Goal: Information Seeking & Learning: Learn about a topic

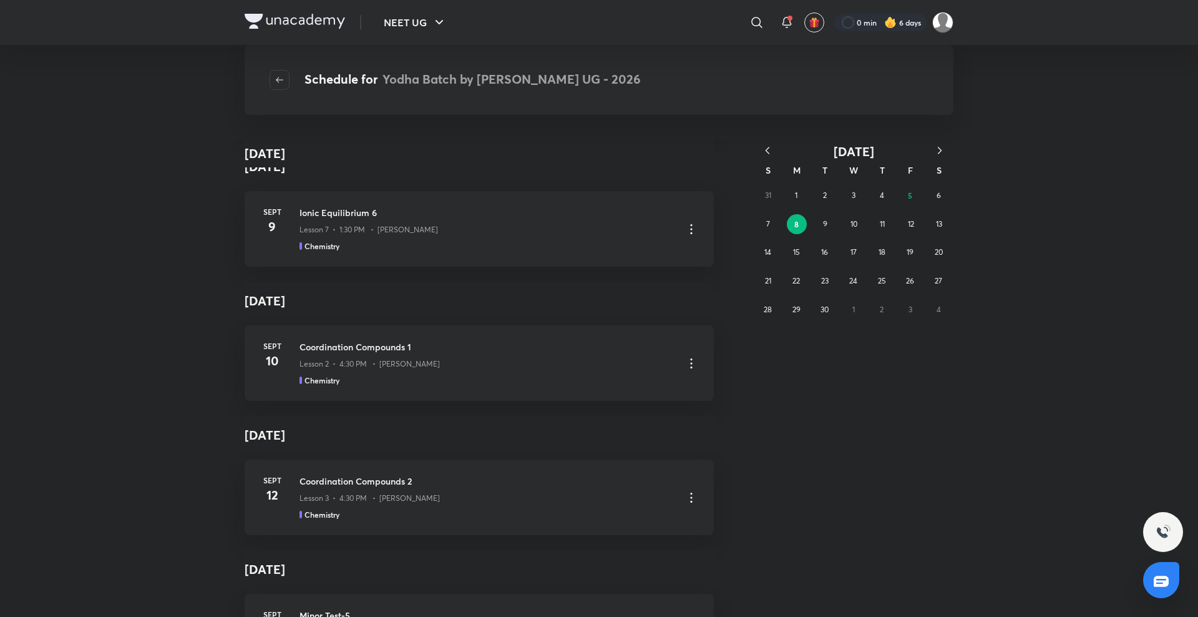
scroll to position [4050, 0]
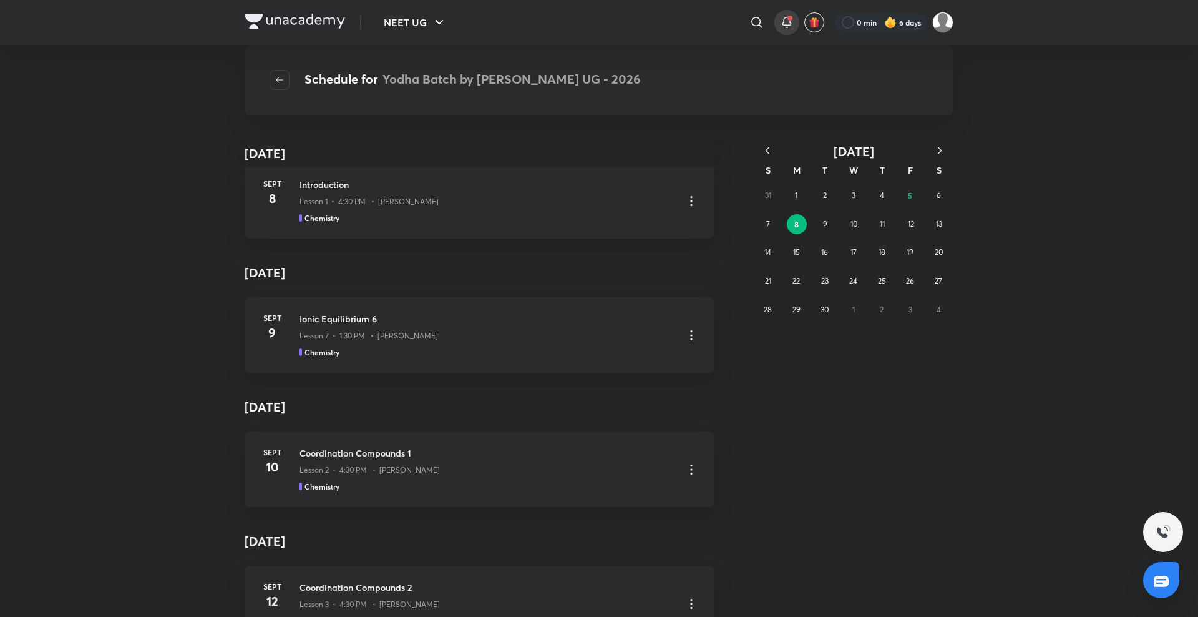
click at [786, 15] on icon at bounding box center [786, 22] width 15 height 15
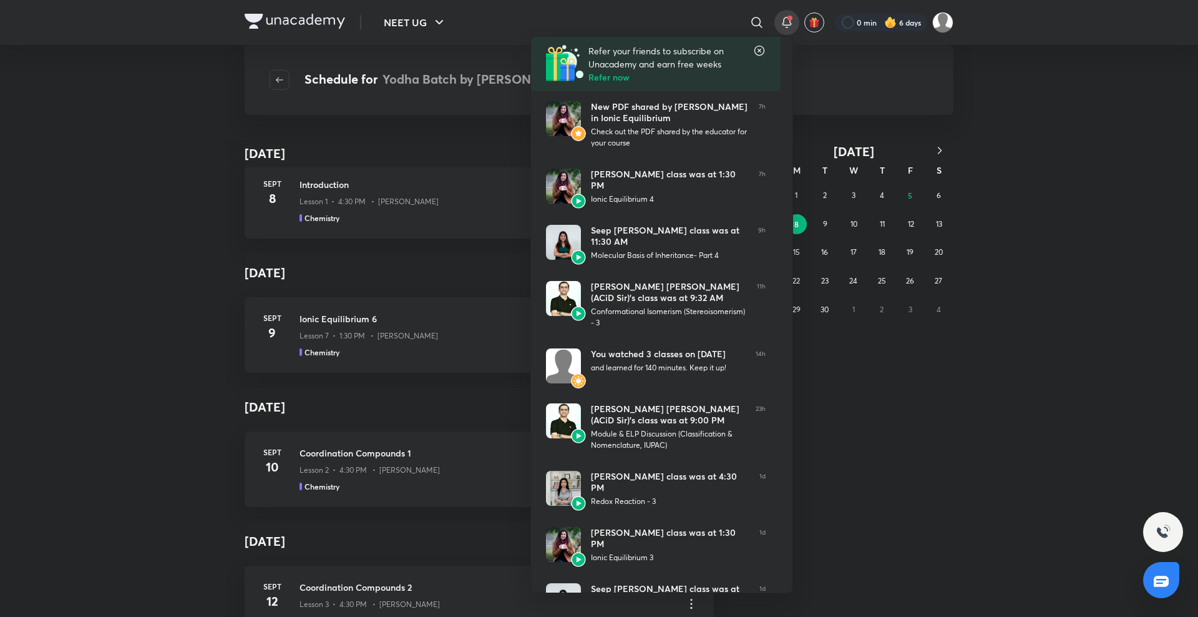
click at [906, 359] on div at bounding box center [599, 308] width 1198 height 617
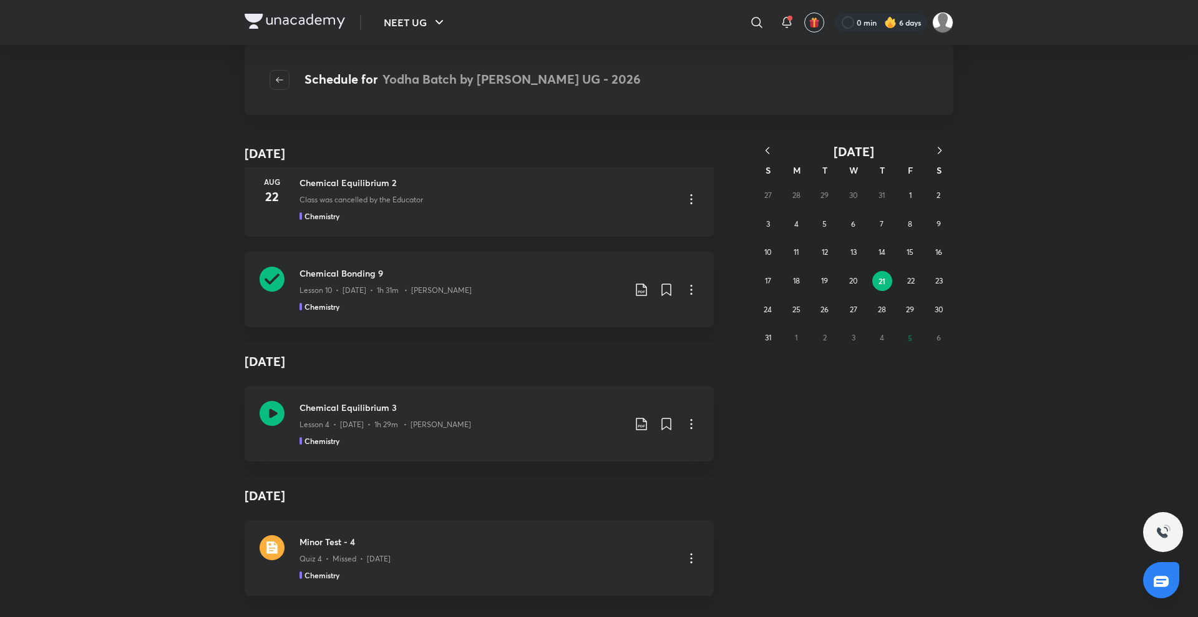
scroll to position [0, 0]
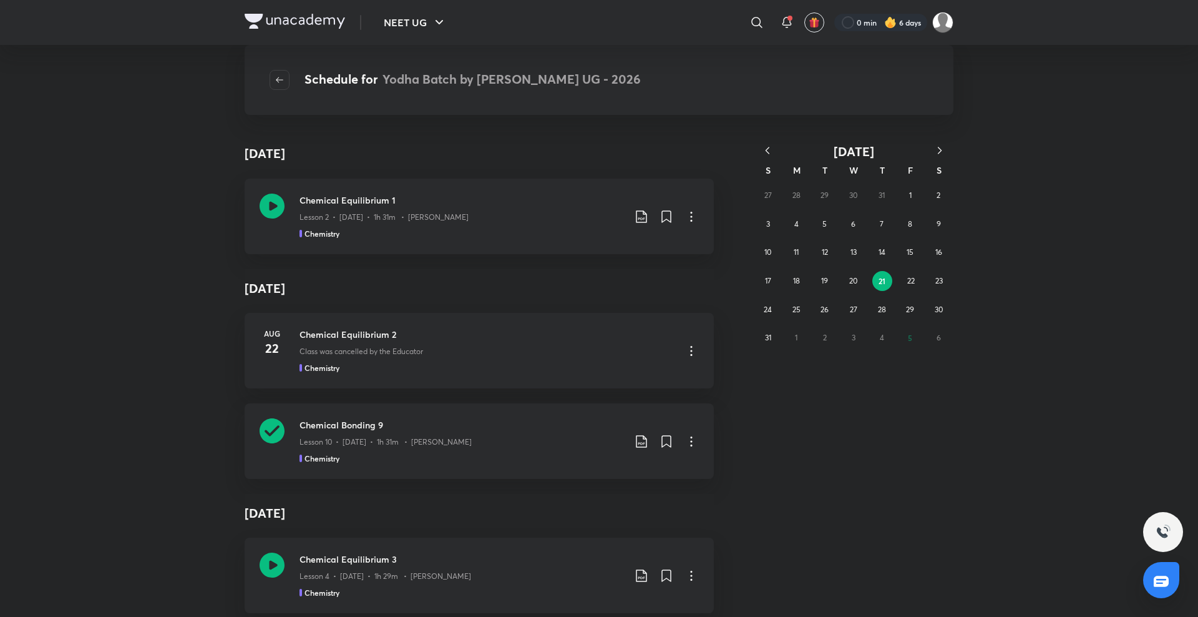
click at [766, 144] on icon "button" at bounding box center [767, 150] width 12 height 12
click at [765, 150] on icon "button" at bounding box center [767, 150] width 12 height 12
click at [771, 152] on icon "button" at bounding box center [767, 150] width 12 height 12
click at [768, 147] on icon "button" at bounding box center [767, 150] width 12 height 12
click at [828, 255] on abbr "17" at bounding box center [825, 251] width 6 height 9
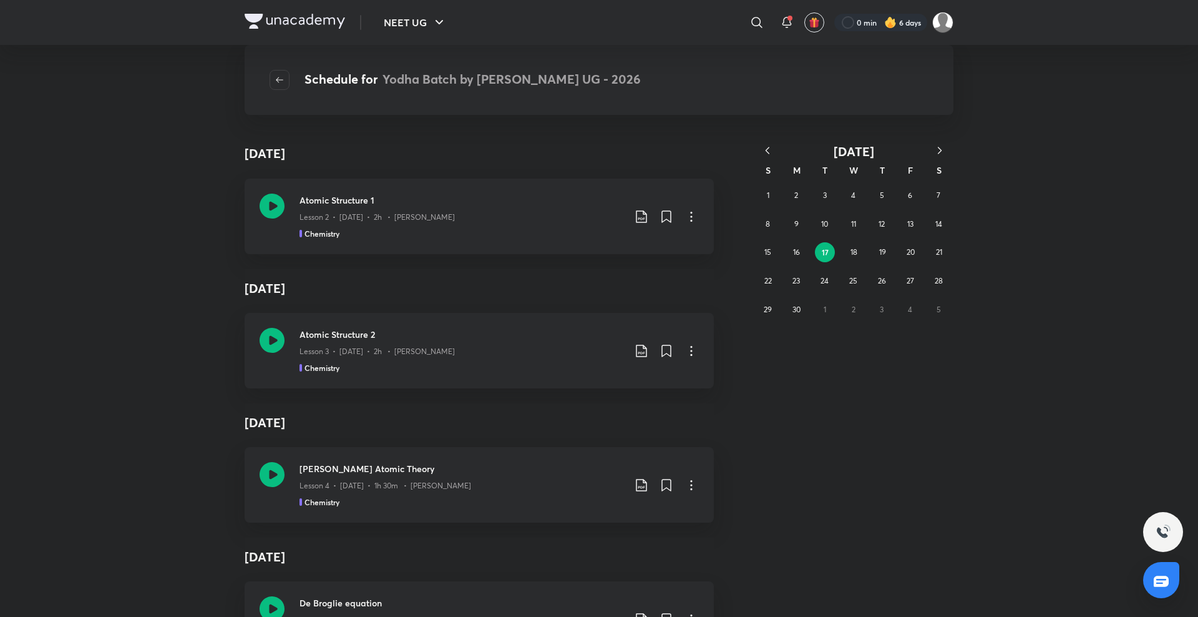
click at [767, 148] on icon "button" at bounding box center [767, 150] width 12 height 12
click at [828, 310] on abbr "27" at bounding box center [824, 309] width 7 height 9
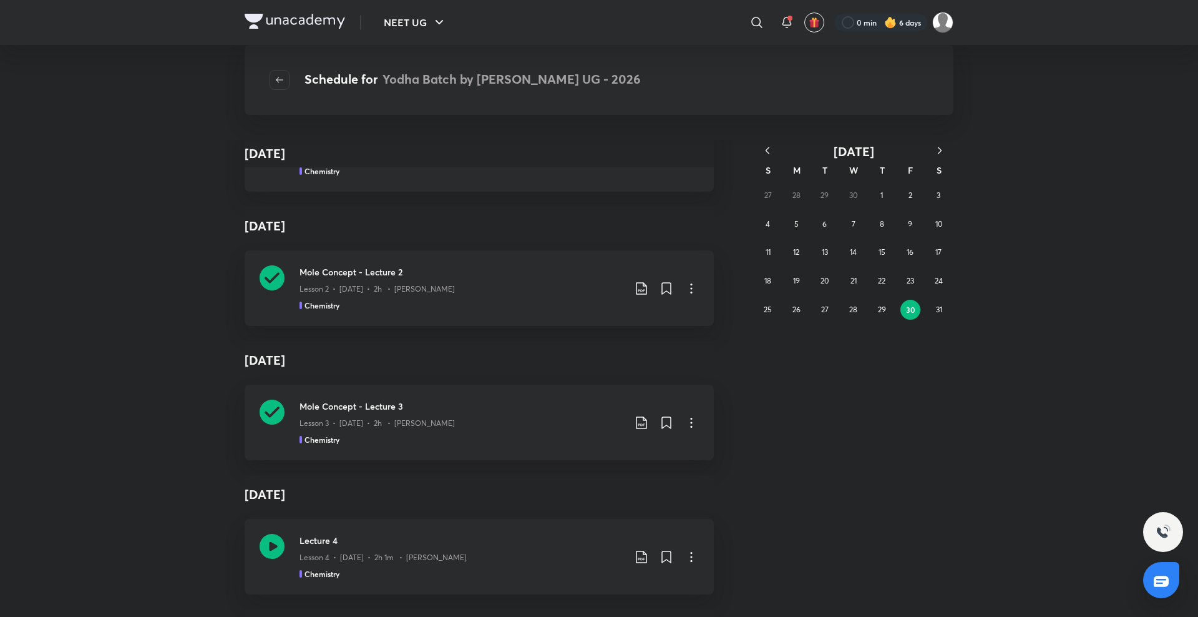
scroll to position [553, 0]
click at [356, 434] on div "Mole Concept - Lecture 3 Lesson 3 • Jun 2 • 2h • Anushka Choudhary Chemistry" at bounding box center [462, 425] width 325 height 46
